Goal: Task Accomplishment & Management: Use online tool/utility

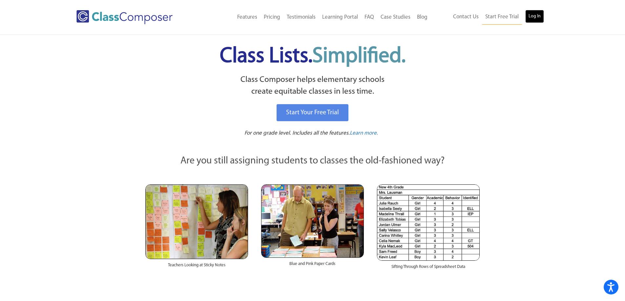
click at [536, 20] on link "Log In" at bounding box center [534, 16] width 19 height 13
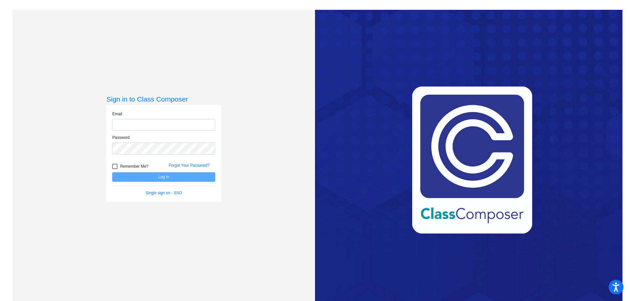
type input "[PERSON_NAME][EMAIL_ADDRESS][PERSON_NAME][DOMAIN_NAME]"
click at [128, 177] on button "Log In" at bounding box center [163, 178] width 103 height 10
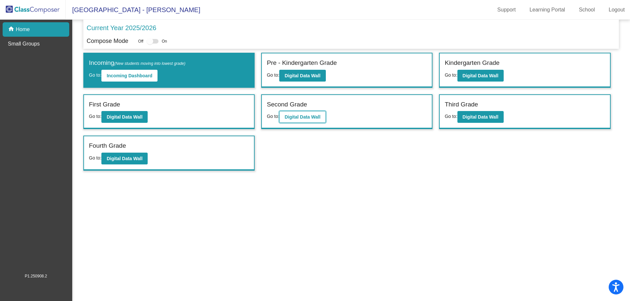
click at [297, 118] on b "Digital Data Wall" at bounding box center [302, 116] width 36 height 5
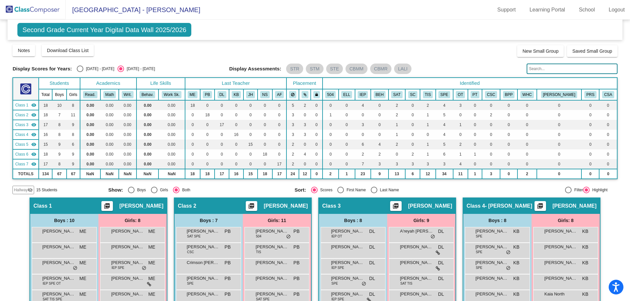
click at [543, 72] on input "text" at bounding box center [571, 69] width 91 height 10
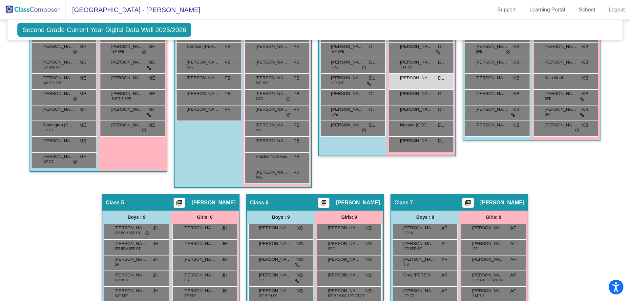
scroll to position [291, 0]
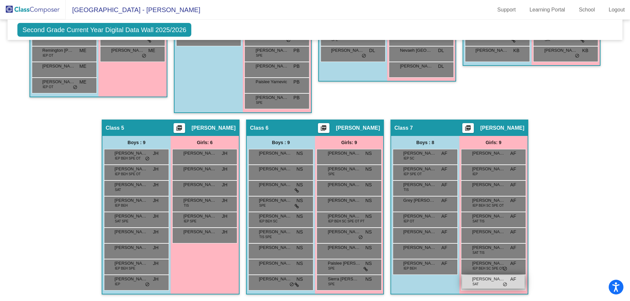
type input "[PERSON_NAME]"
click at [468, 280] on div "[PERSON_NAME] SAT AF lock do_not_disturb_alt" at bounding box center [493, 282] width 63 height 13
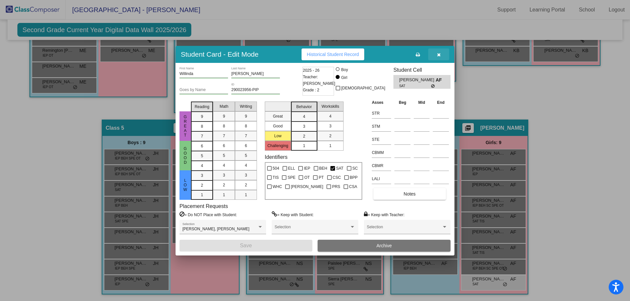
click at [440, 56] on button "button" at bounding box center [438, 55] width 21 height 12
